Goal: Transaction & Acquisition: Obtain resource

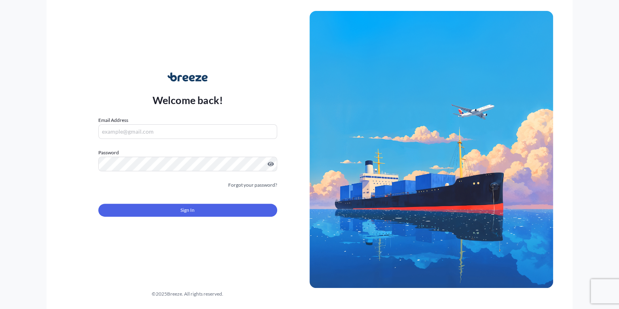
drag, startPoint x: 209, startPoint y: 76, endPoint x: 176, endPoint y: 76, distance: 32.4
click at [177, 76] on div "Welcome back!" at bounding box center [188, 90] width 71 height 36
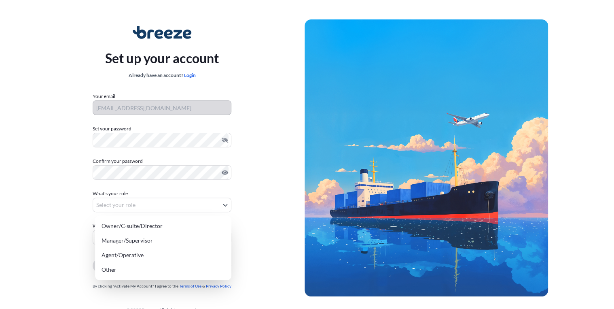
click at [149, 205] on body "Set up your account Already have an account? Login Your email [EMAIL_ADDRESS][D…" at bounding box center [304, 162] width 609 height 324
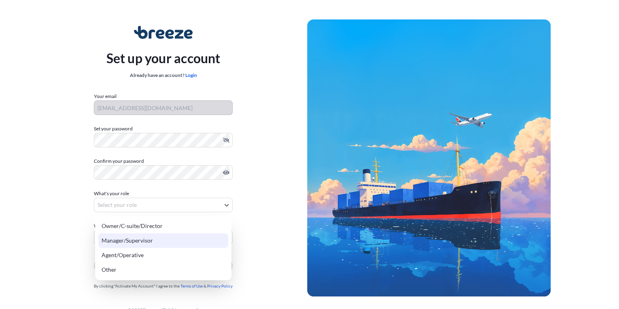
click at [144, 240] on div "Manager/Supervisor" at bounding box center [163, 240] width 130 height 15
select select "manager/supervisor"
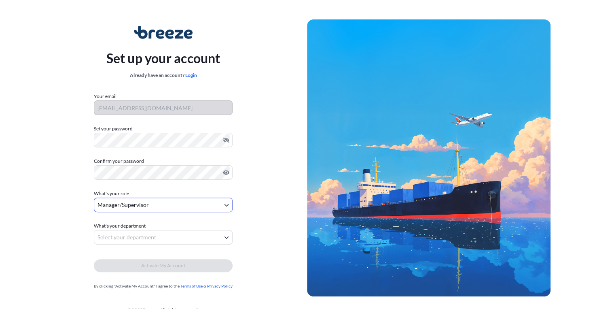
click at [140, 236] on body "Set up your account Already have an account? Login Your email [EMAIL_ADDRESS][D…" at bounding box center [307, 162] width 614 height 324
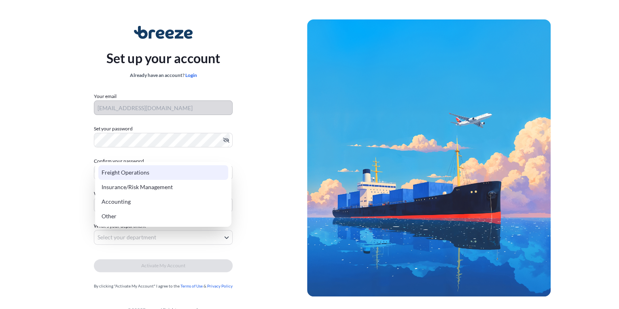
click at [128, 173] on div "Freight Operations" at bounding box center [163, 172] width 130 height 15
select select "freight operations"
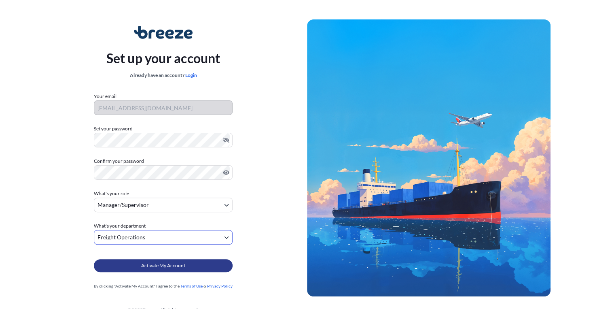
click at [157, 265] on span "Activate My Account" at bounding box center [163, 265] width 44 height 8
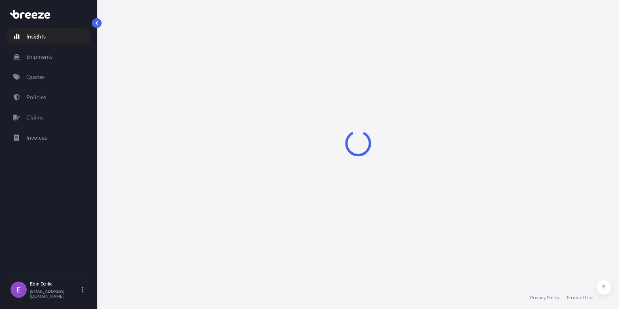
select select "2025"
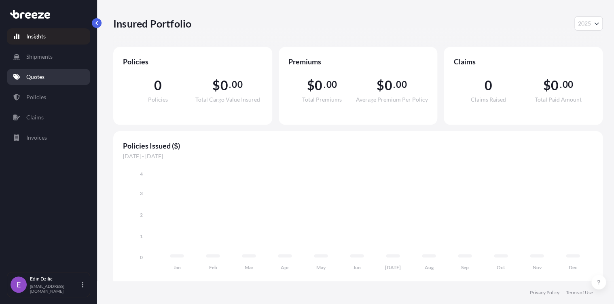
click at [36, 75] on p "Quotes" at bounding box center [35, 77] width 18 height 8
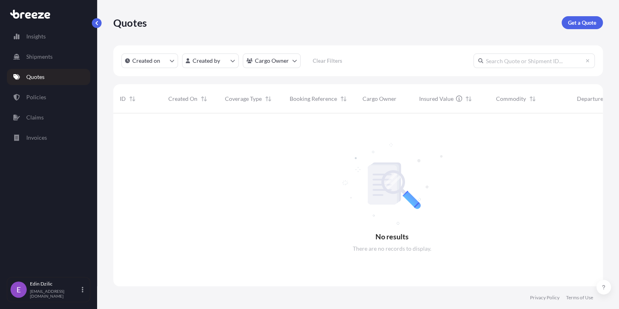
scroll to position [5, 5]
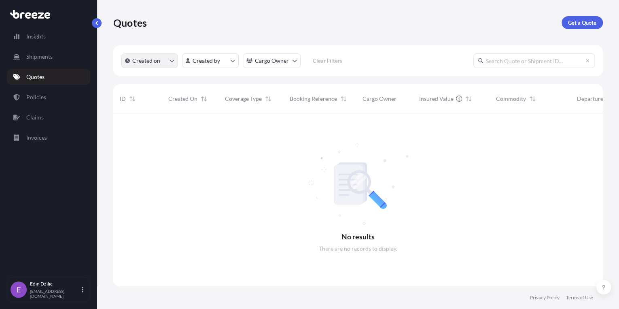
click at [168, 61] on button "Created on" at bounding box center [149, 60] width 57 height 15
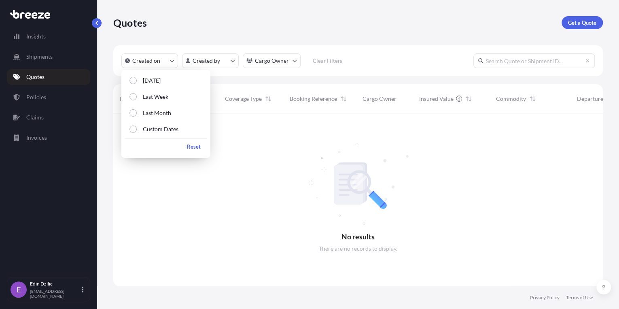
click at [196, 25] on div "Quotes Get a Quote" at bounding box center [358, 22] width 490 height 13
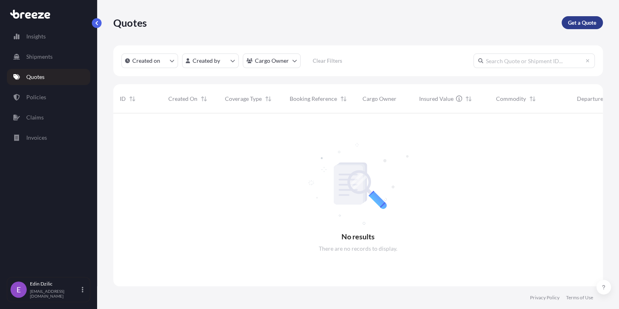
click at [577, 23] on p "Get a Quote" at bounding box center [582, 23] width 28 height 8
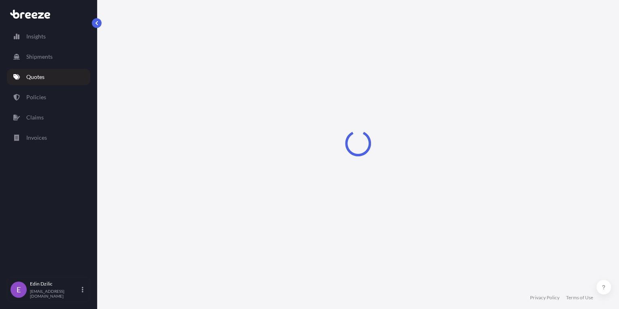
select select "Sea"
select select "1"
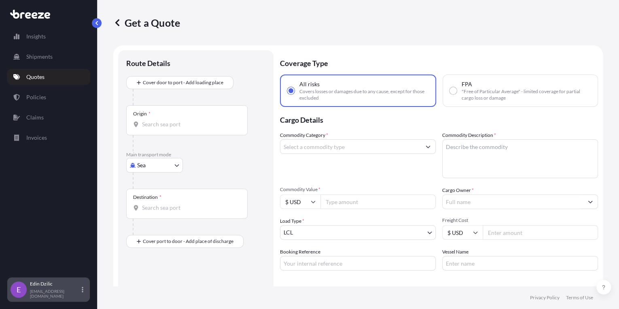
click at [83, 290] on icon at bounding box center [83, 290] width 2 height 6
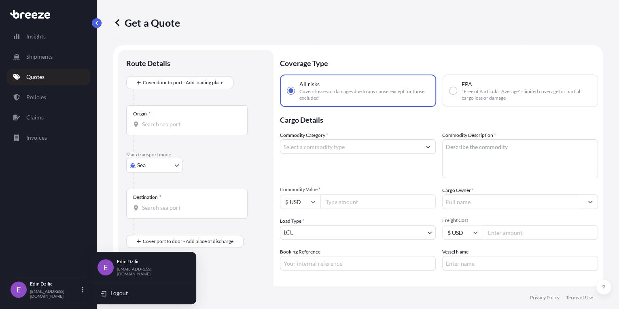
click at [51, 226] on div "Insights Shipments Quotes Policies Claims Invoices" at bounding box center [48, 149] width 83 height 256
